Goal: Information Seeking & Learning: Learn about a topic

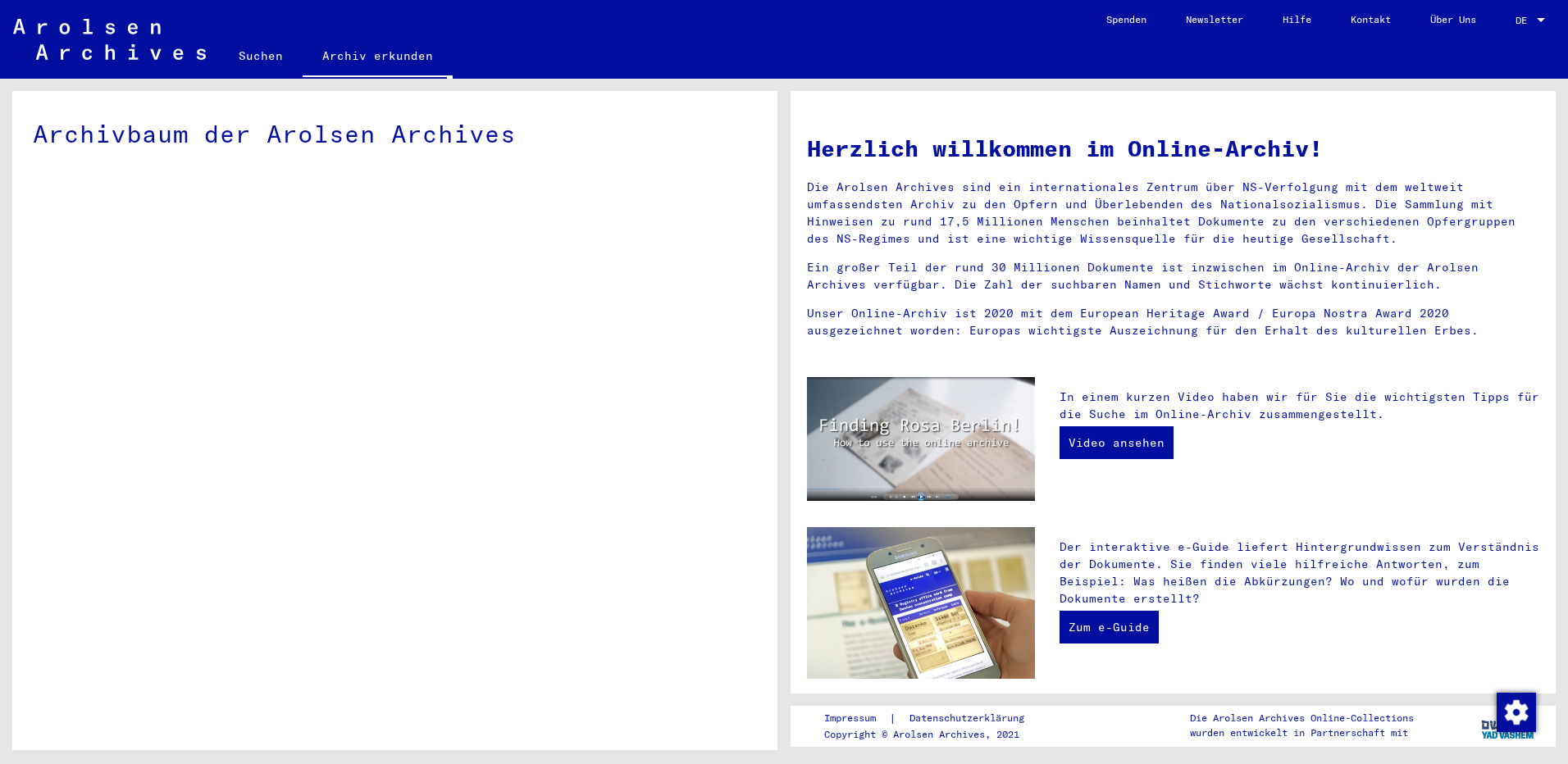
drag, startPoint x: 1567, startPoint y: 409, endPoint x: 1571, endPoint y: 546, distance: 137.1
click at [1567, 546] on html "Suchen Archiv erkunden Spenden Newsletter Hilfe Kontakt Über Uns Suchen Archiv …" at bounding box center [784, 382] width 1568 height 764
drag, startPoint x: 1571, startPoint y: 546, endPoint x: 1431, endPoint y: 479, distance: 155.2
click at [1431, 479] on div "In einem kurzen Video haben wir für Sie die wichtigsten Tipps für die Suche im …" at bounding box center [1299, 439] width 504 height 124
drag, startPoint x: 1567, startPoint y: 353, endPoint x: 1454, endPoint y: 418, distance: 130.4
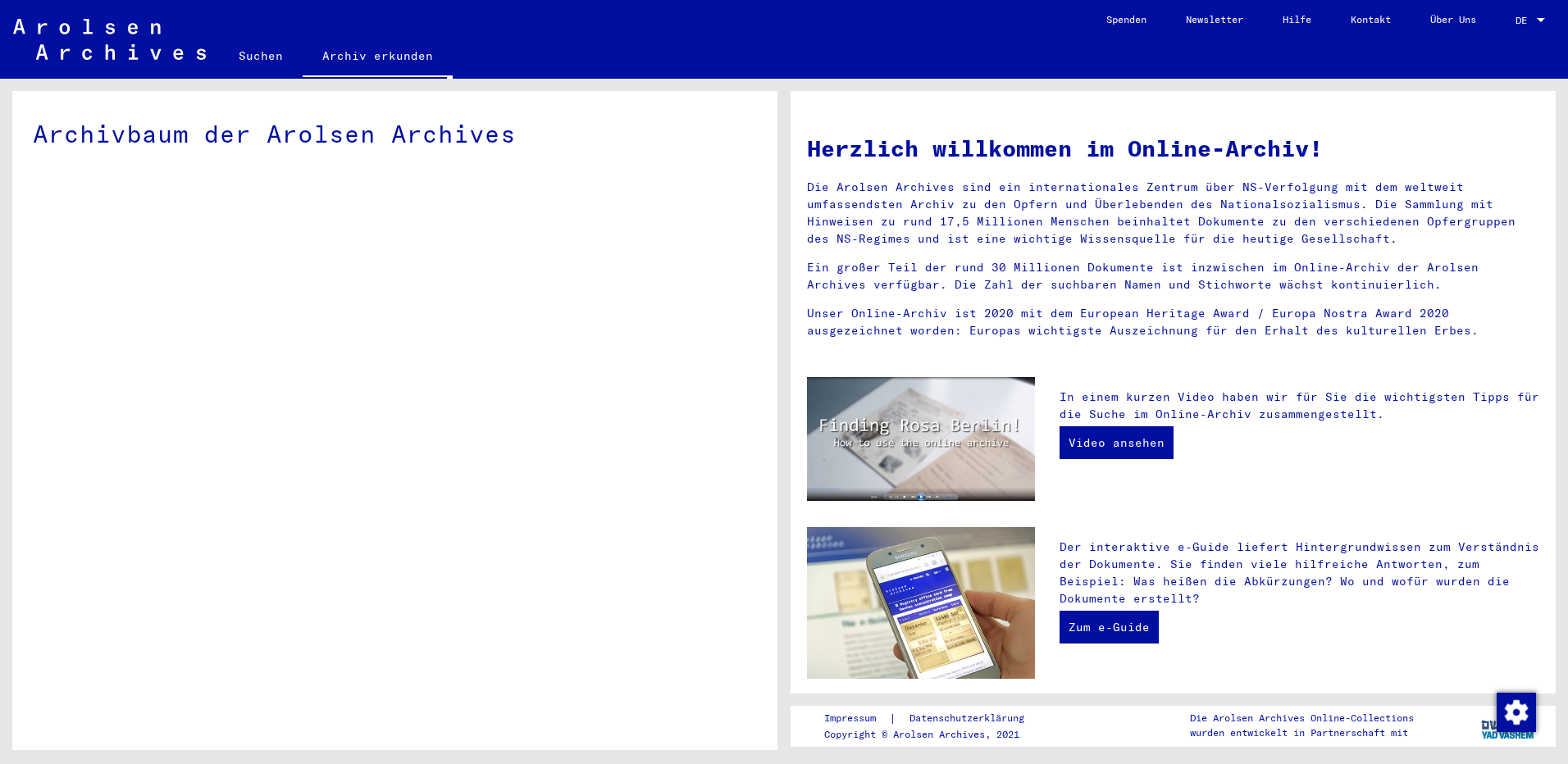
click at [1454, 418] on div "Herzlich willkommen im Online-Archiv! Die Arolsen Archives sind ein internation…" at bounding box center [1177, 414] width 784 height 672
drag, startPoint x: 1454, startPoint y: 418, endPoint x: 1447, endPoint y: 455, distance: 37.7
click at [1447, 455] on div "In einem kurzen Video haben wir für Sie die wichtigsten Tipps für die Suche im …" at bounding box center [1299, 439] width 504 height 124
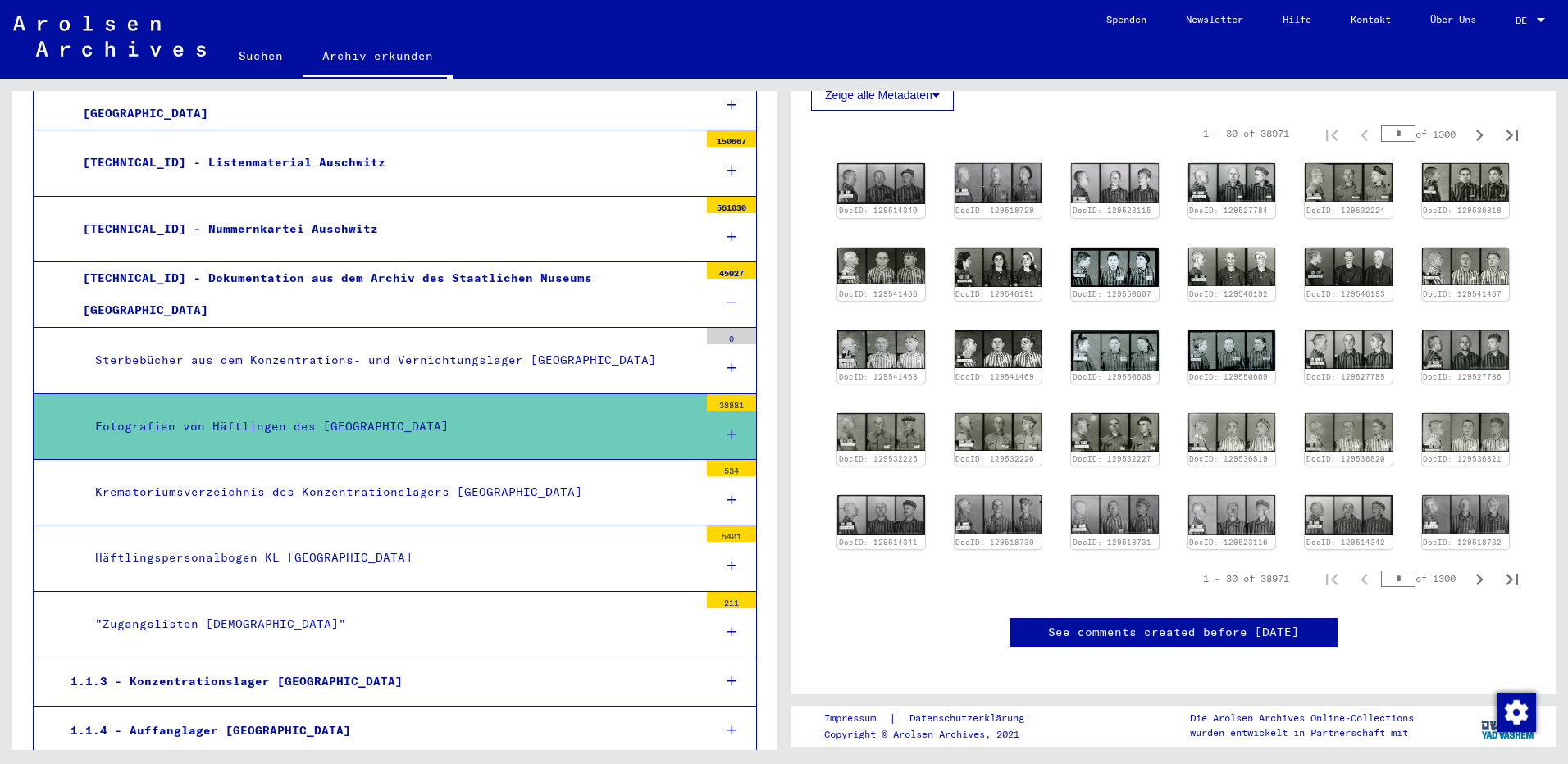
scroll to position [610, 0]
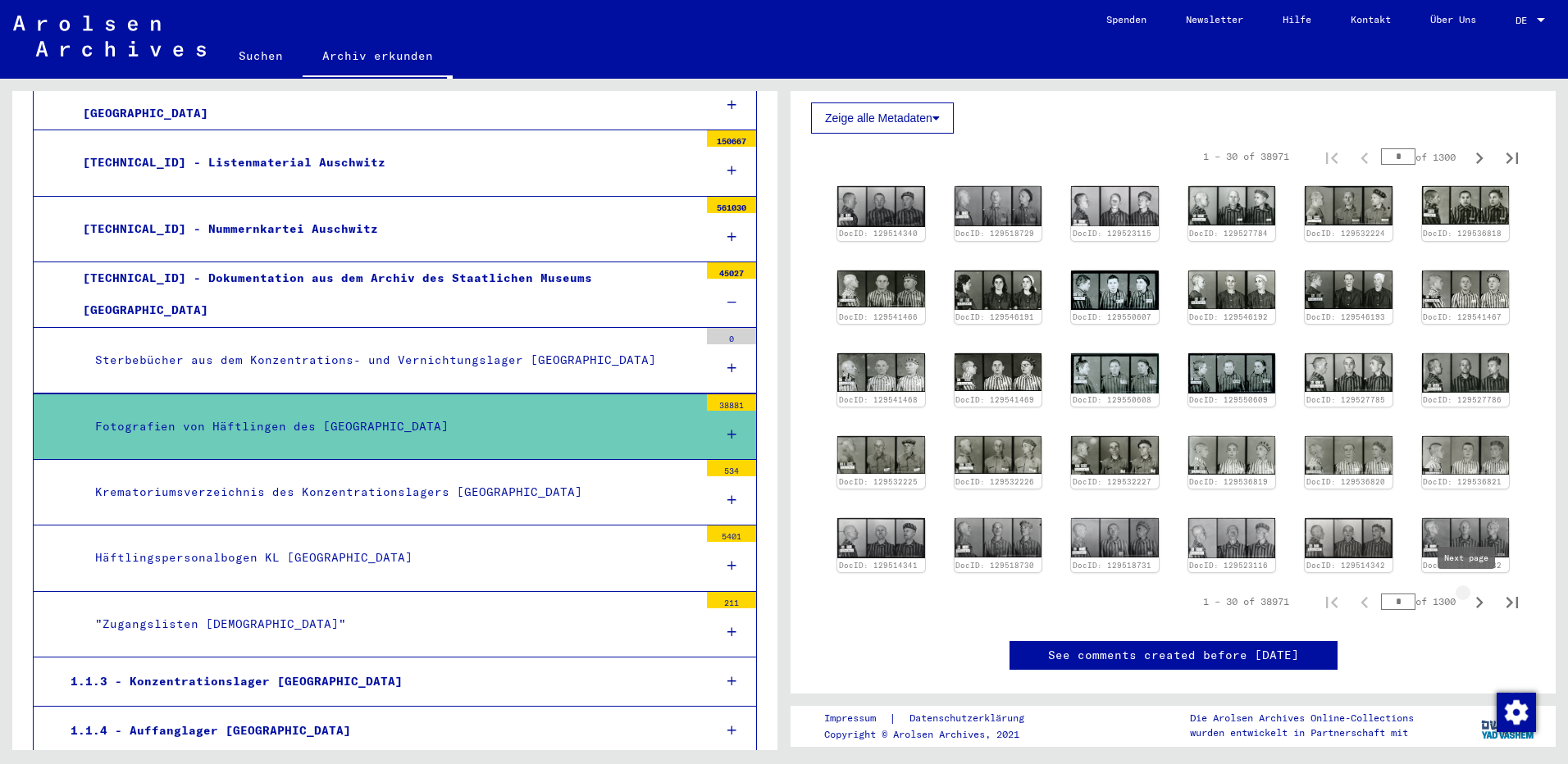
click at [1477, 597] on icon "Next page" at bounding box center [1481, 603] width 8 height 12
type input "*"
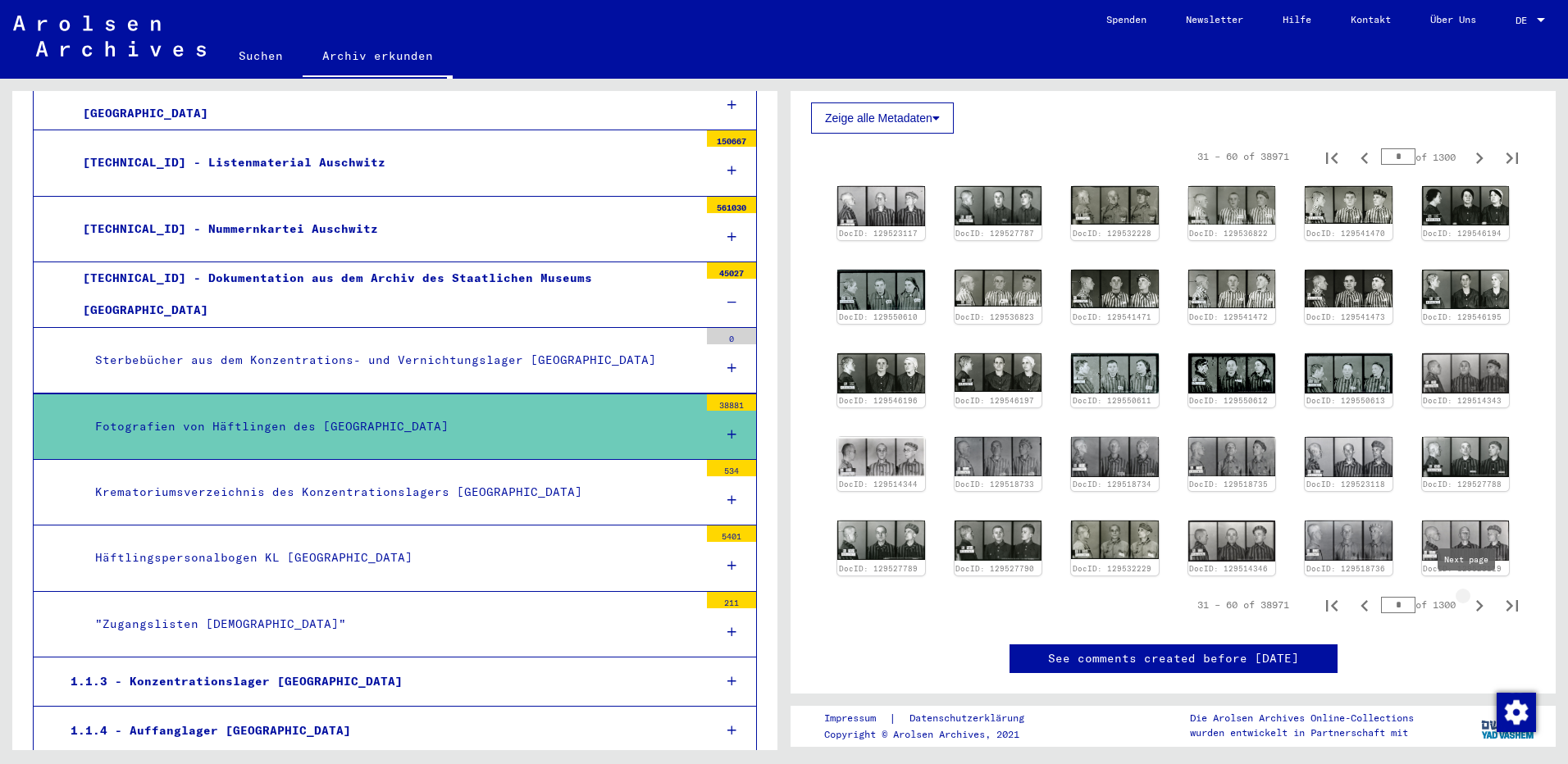
click at [1468, 597] on icon "Next page" at bounding box center [1479, 605] width 23 height 23
type input "*"
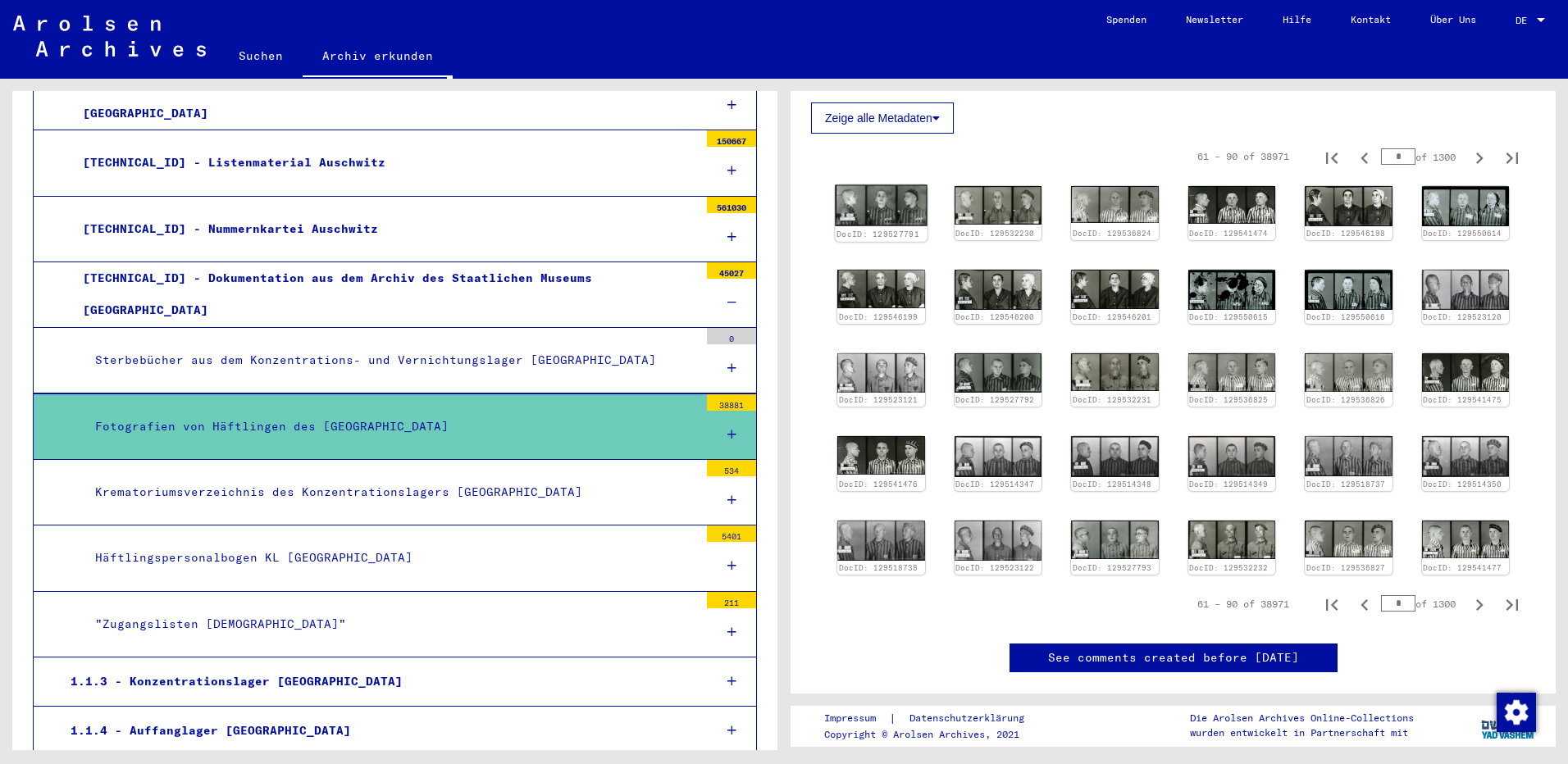
click at [877, 202] on img at bounding box center [881, 206] width 92 height 42
